Goal: Find specific page/section: Find specific page/section

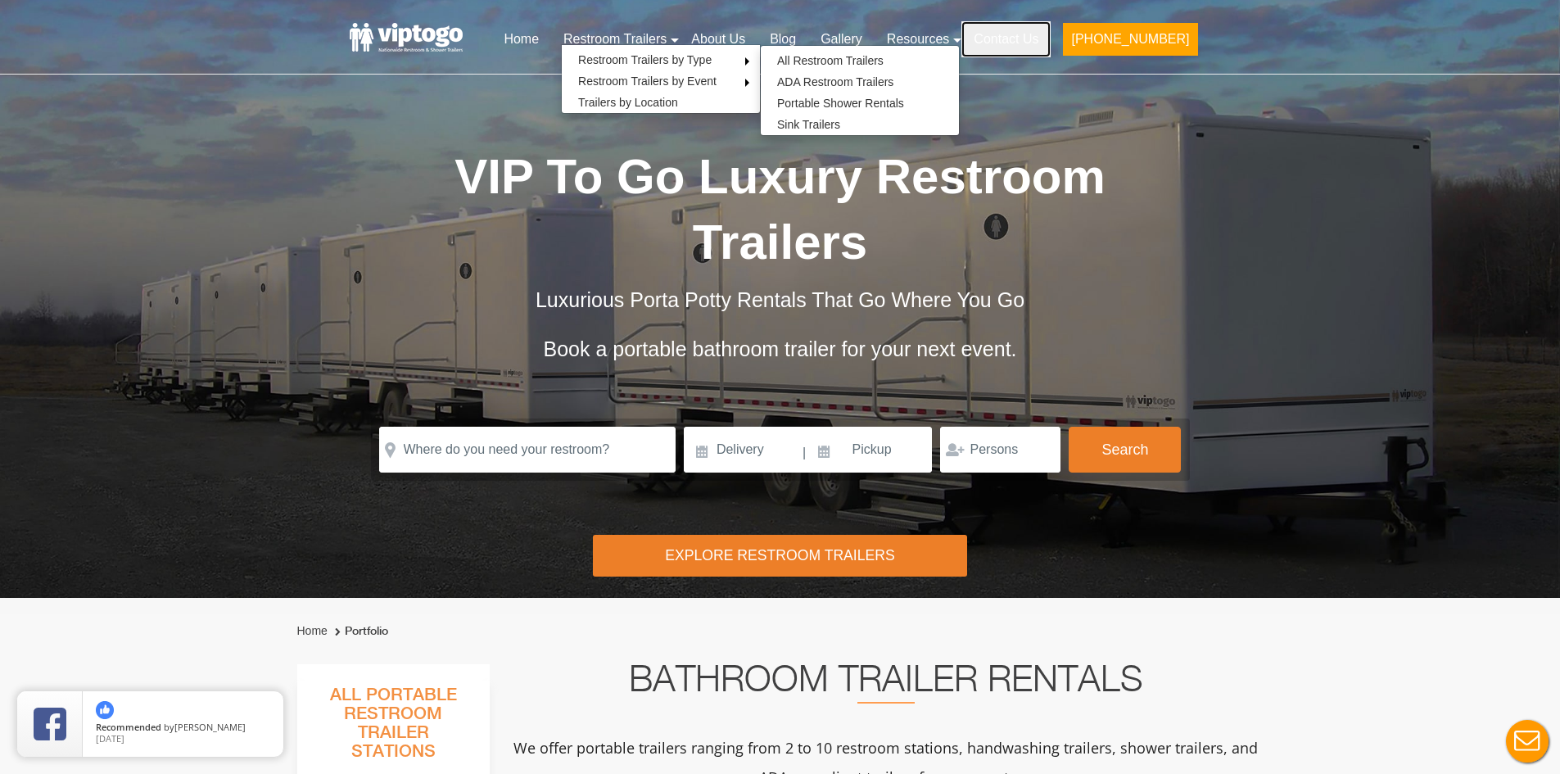
click at [1037, 37] on link "Contact Us" at bounding box center [1005, 39] width 89 height 36
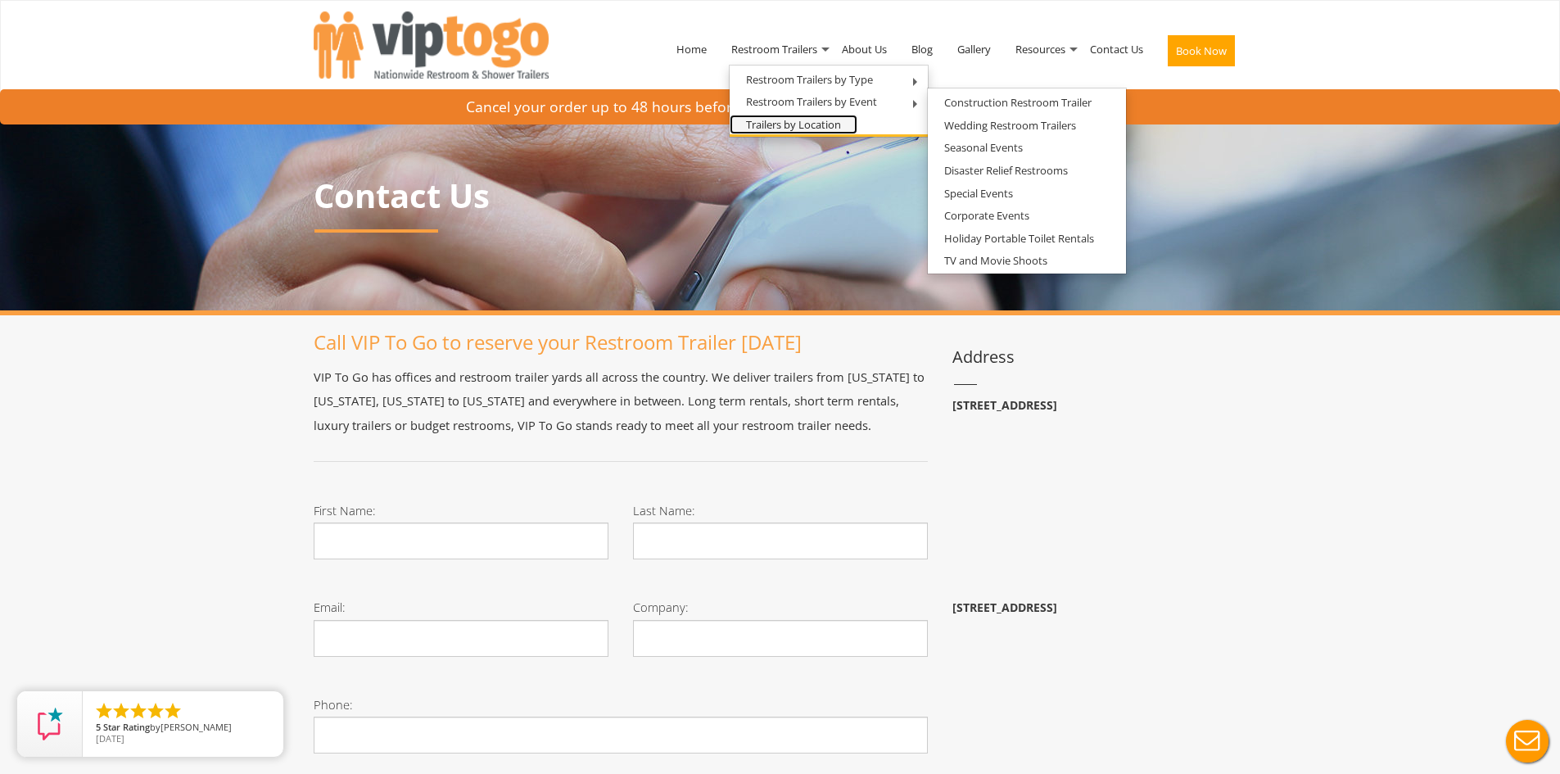
click at [804, 124] on link "Trailers by Location" at bounding box center [793, 125] width 128 height 20
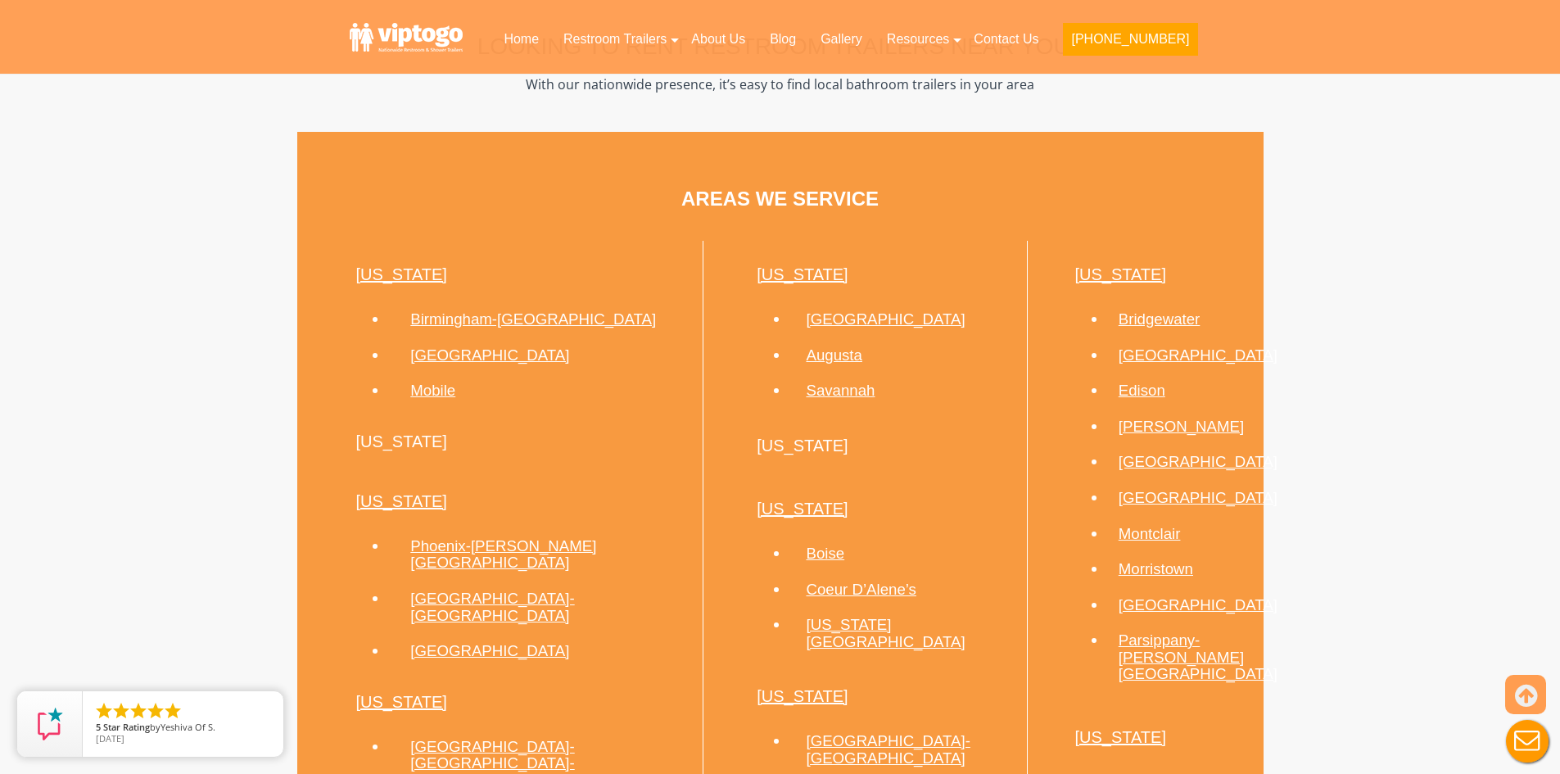
scroll to position [819, 0]
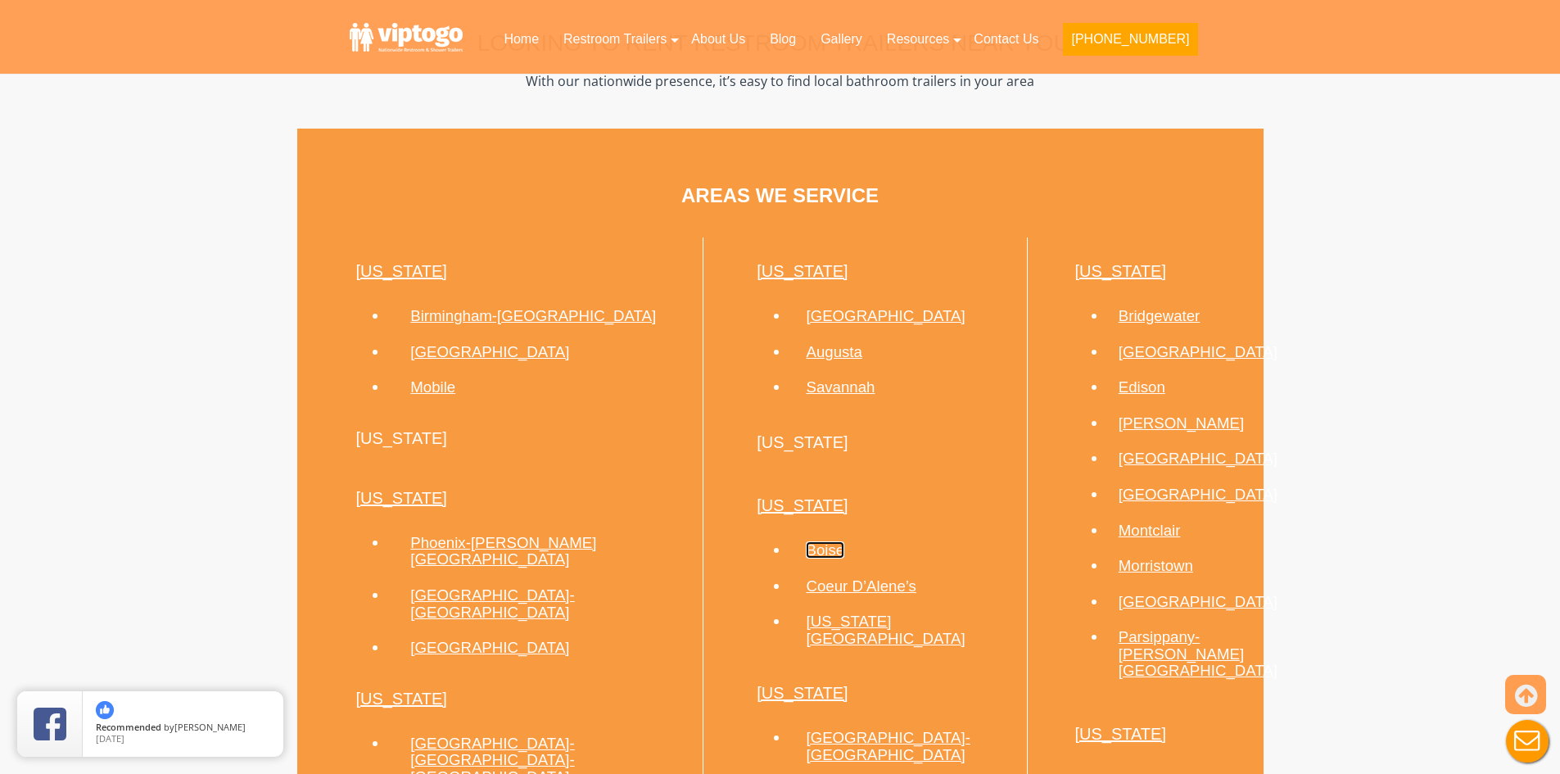
click at [806, 548] on link "Boise" at bounding box center [825, 549] width 38 height 17
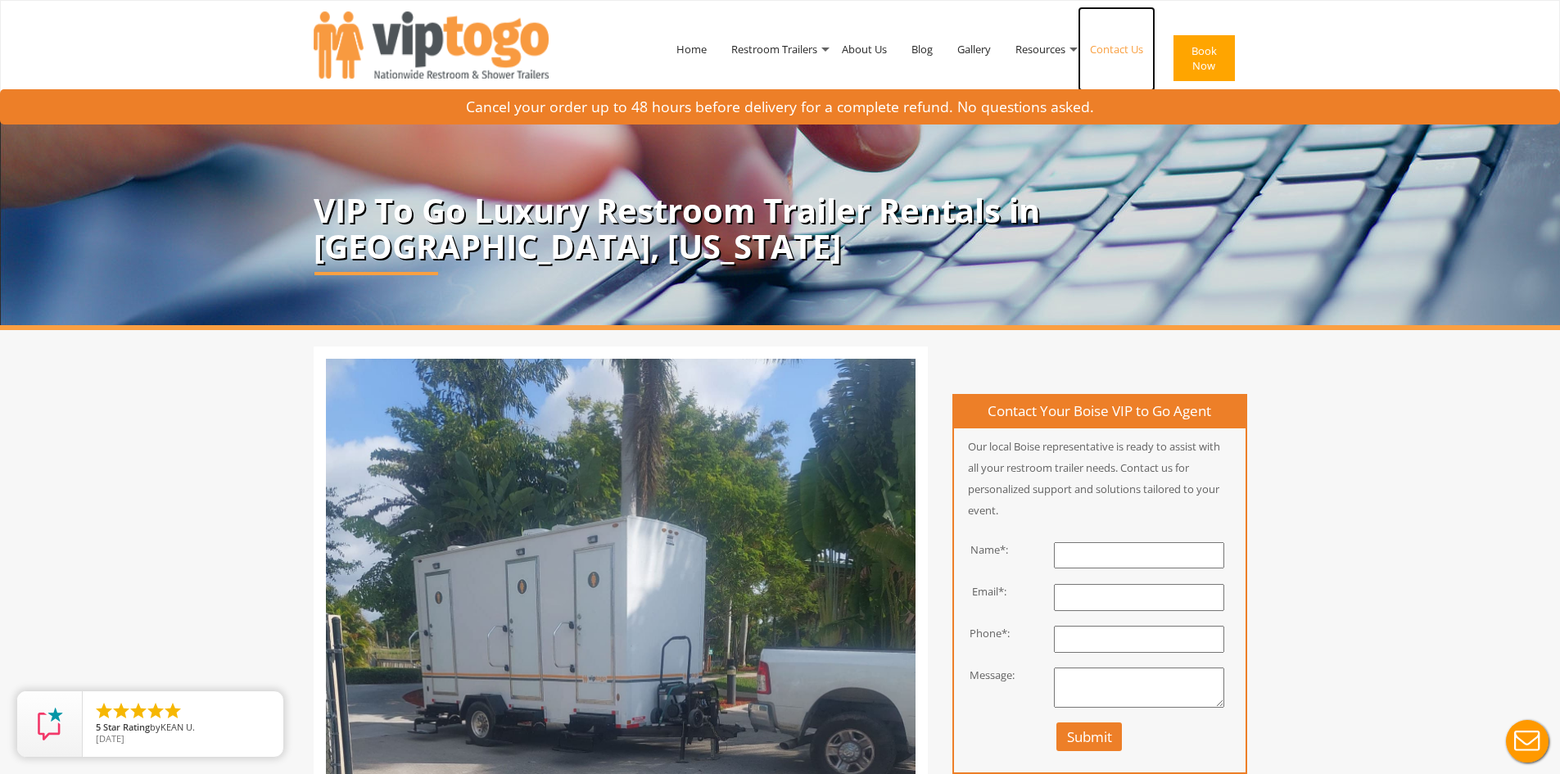
click at [1113, 53] on link "Contact Us" at bounding box center [1116, 49] width 78 height 85
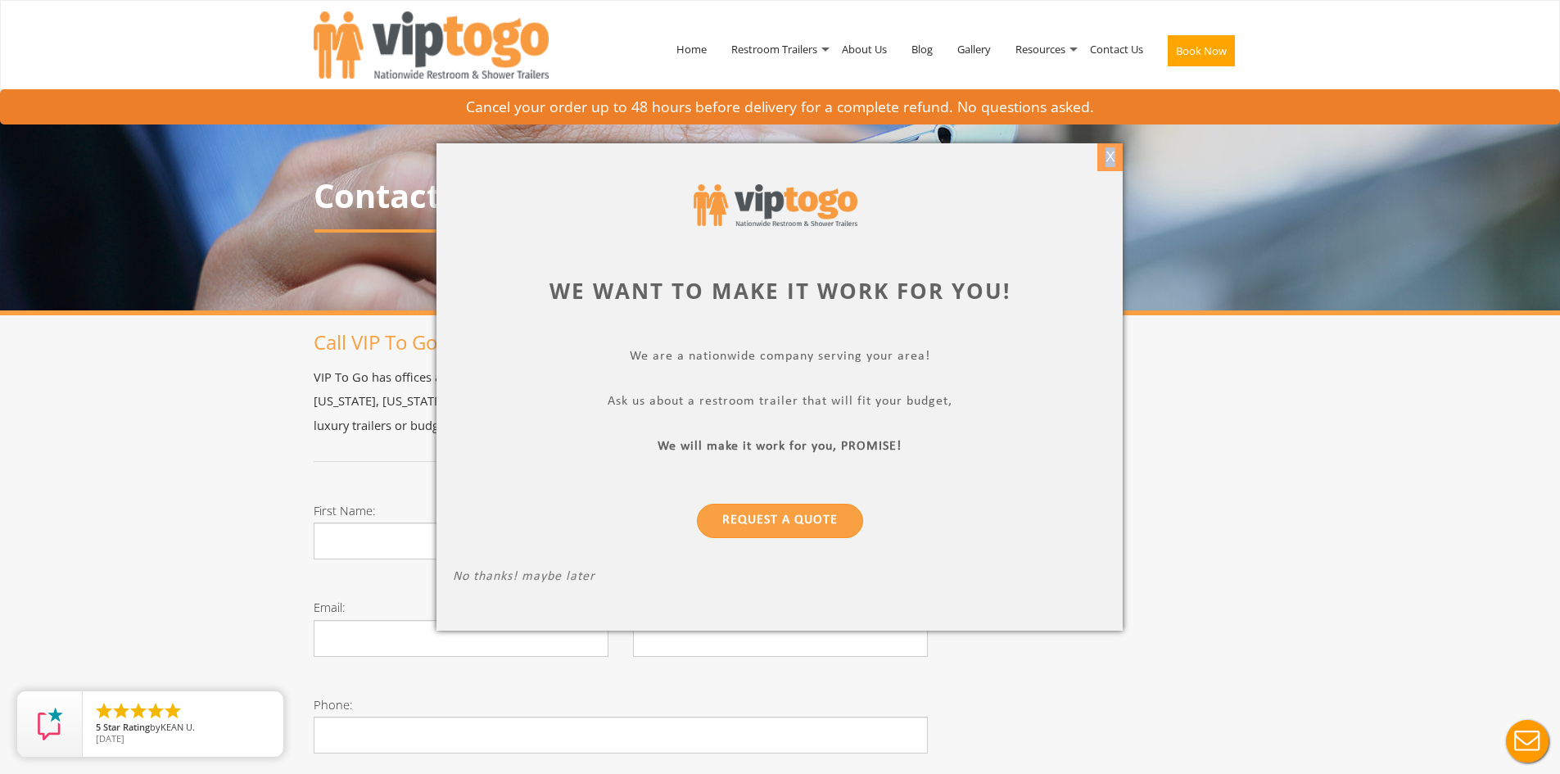
click at [1110, 158] on div "X" at bounding box center [1109, 157] width 25 height 28
